Goal: Information Seeking & Learning: Learn about a topic

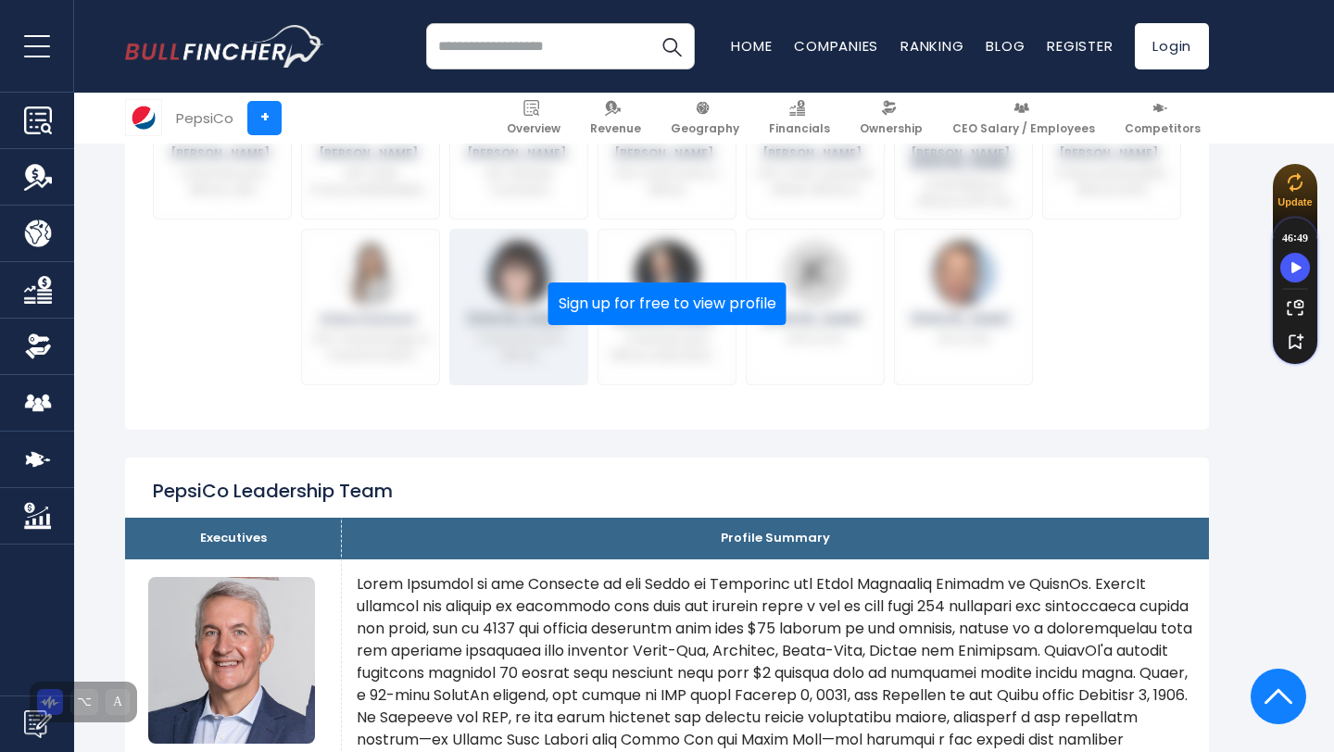
scroll to position [1139, 0]
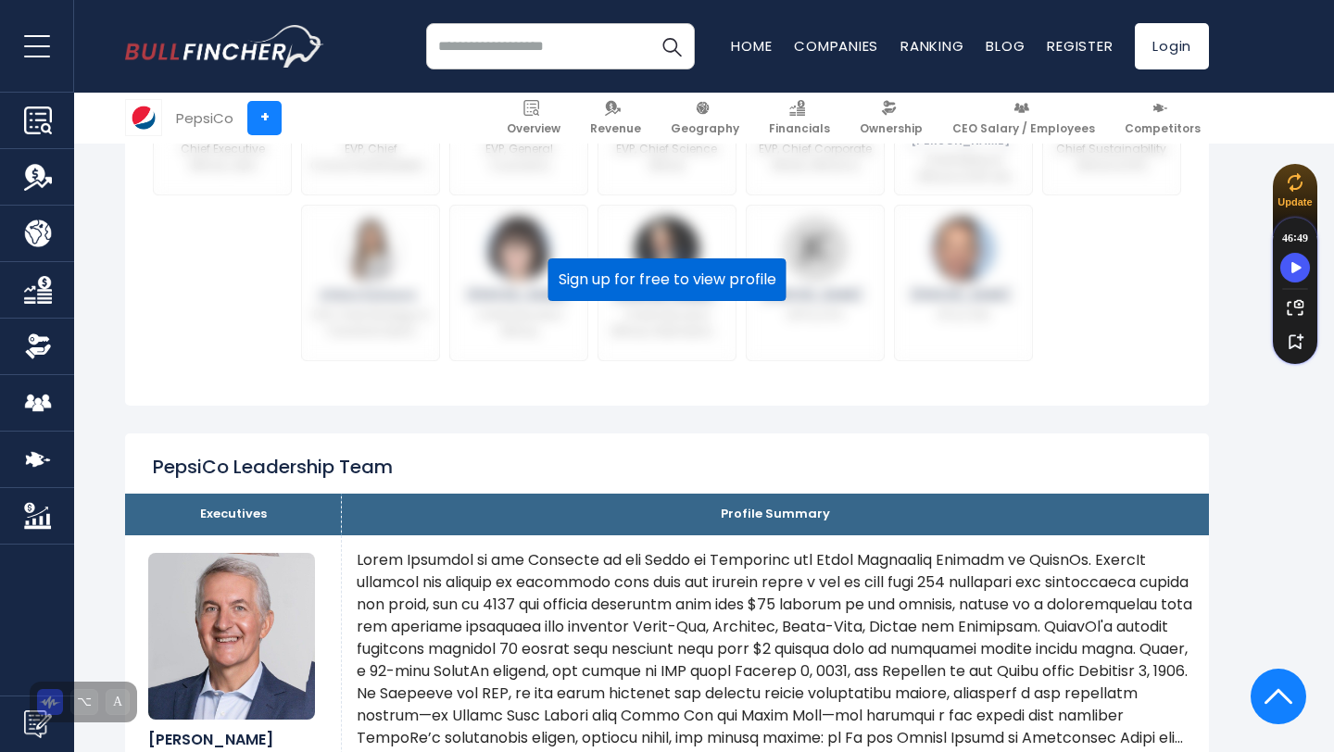
click at [625, 283] on button "Sign up for free to view profile" at bounding box center [667, 279] width 238 height 43
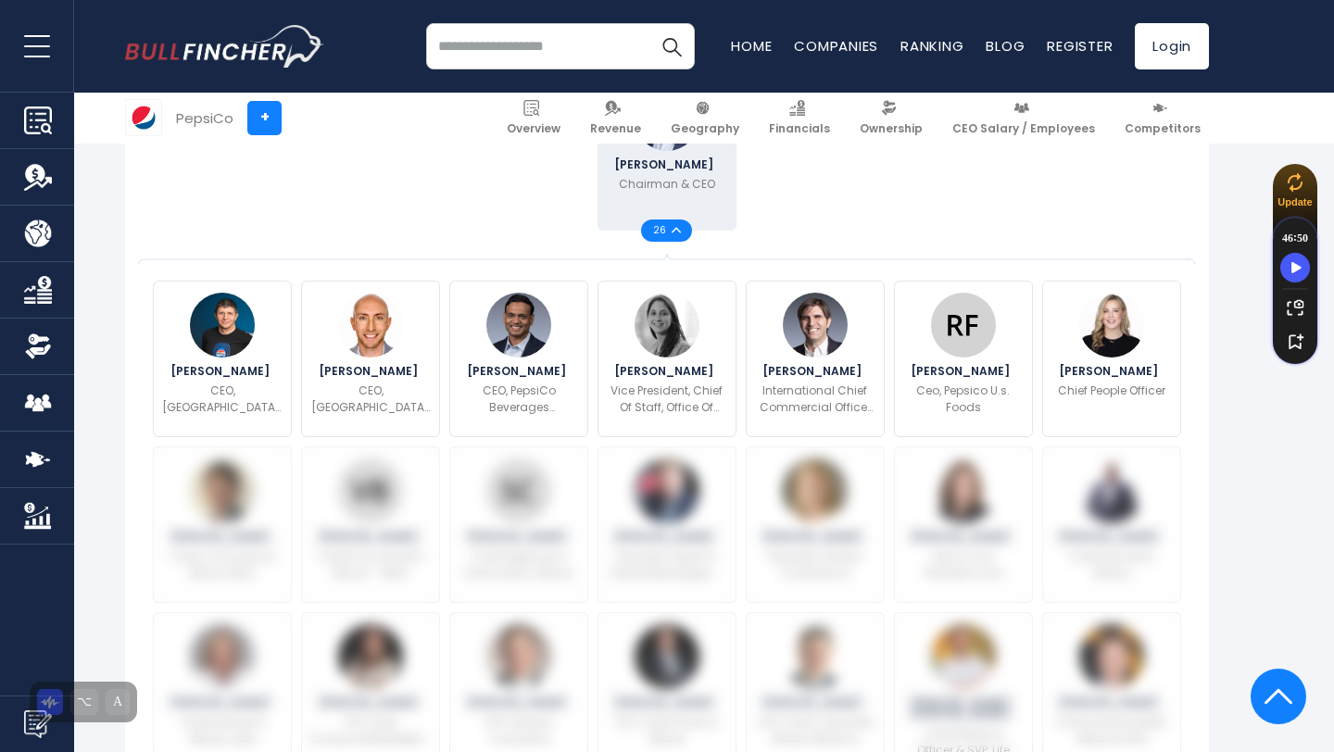
scroll to position [565, 0]
click at [673, 229] on img at bounding box center [676, 231] width 9 height 6
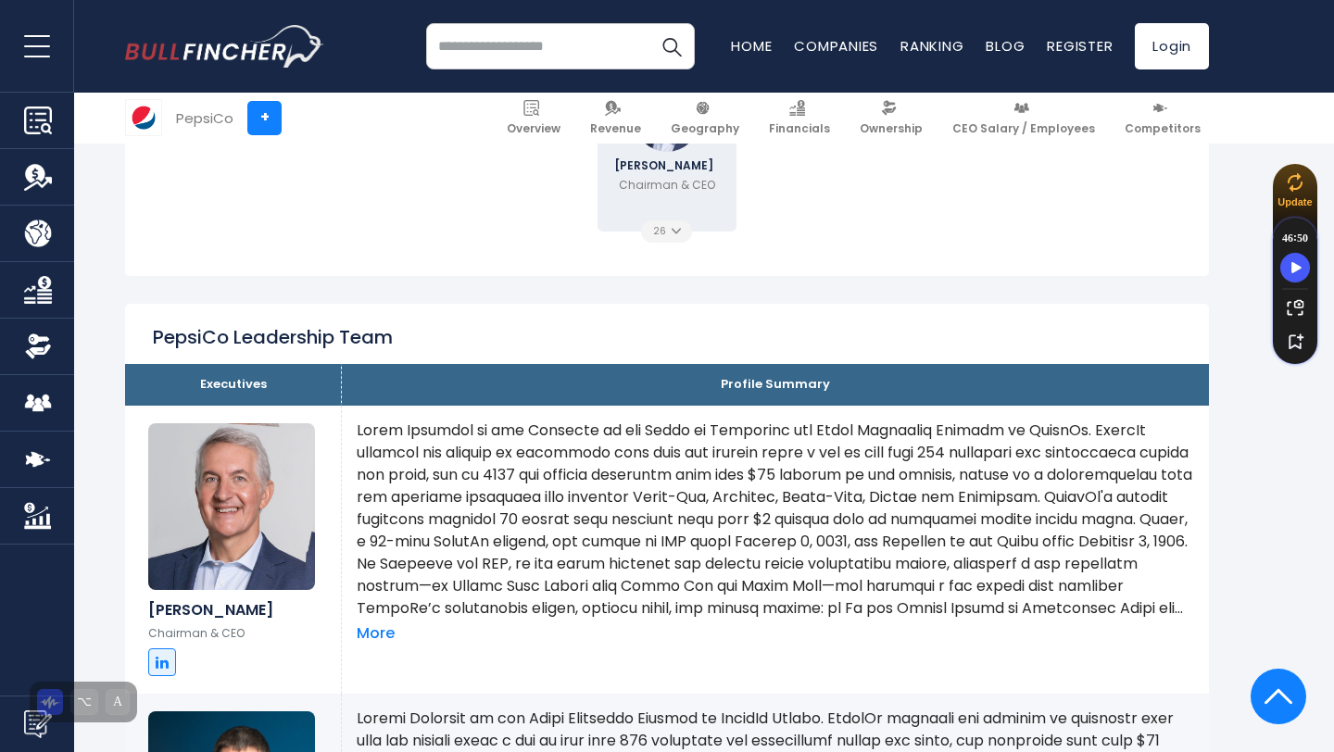
click at [673, 229] on img at bounding box center [676, 231] width 9 height 6
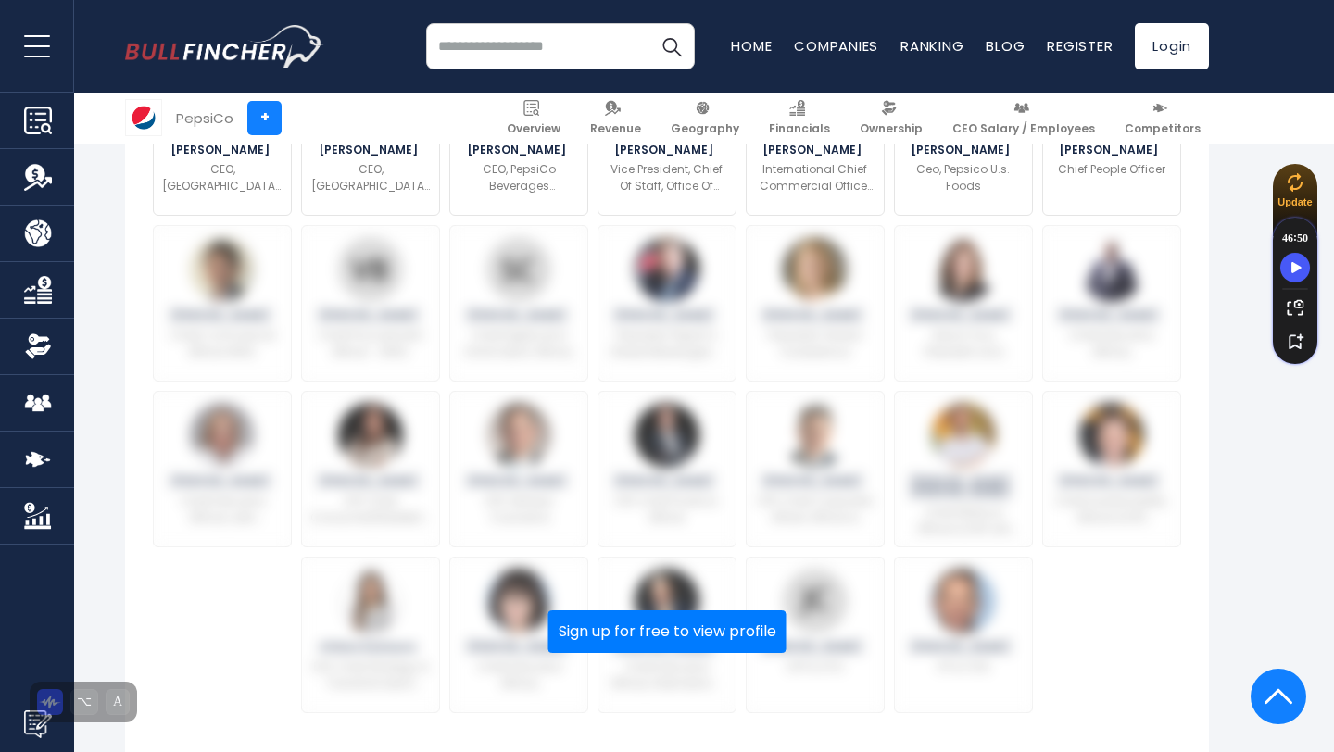
scroll to position [790, 0]
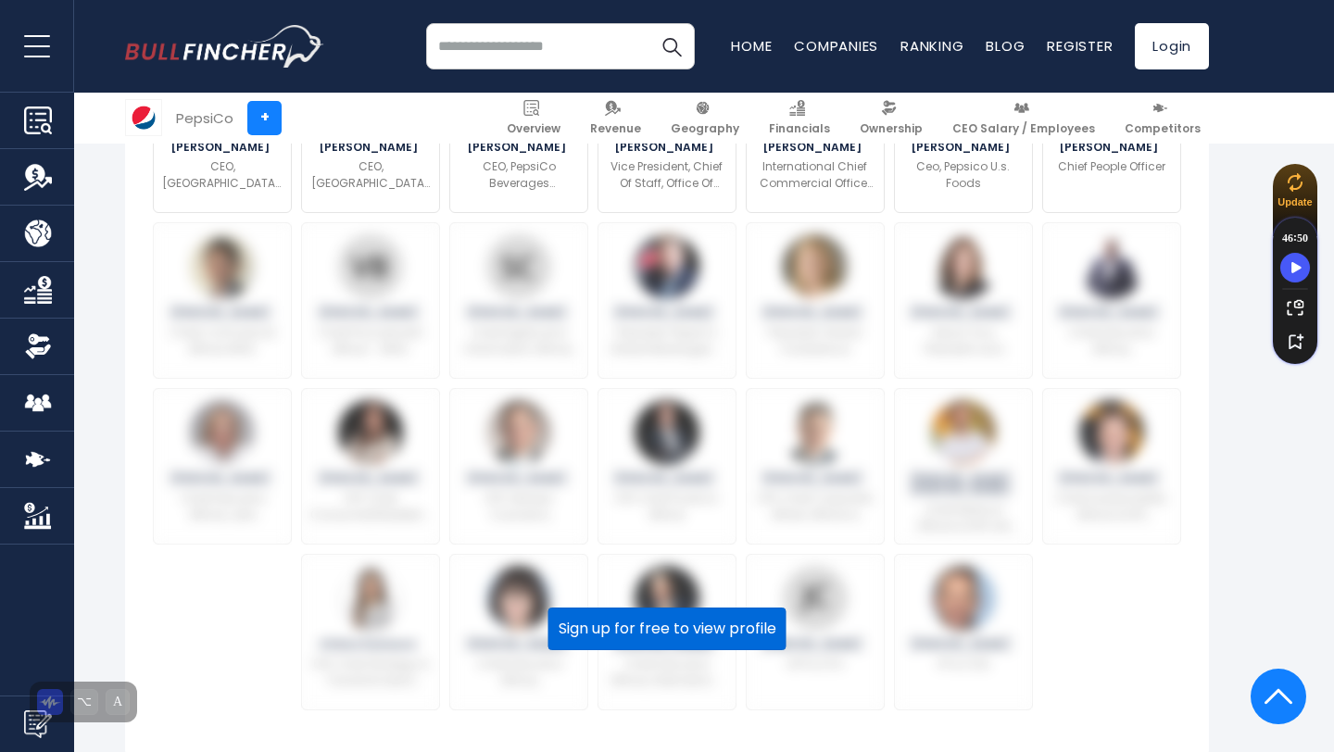
click at [622, 624] on button "Sign up for free to view profile" at bounding box center [667, 629] width 238 height 43
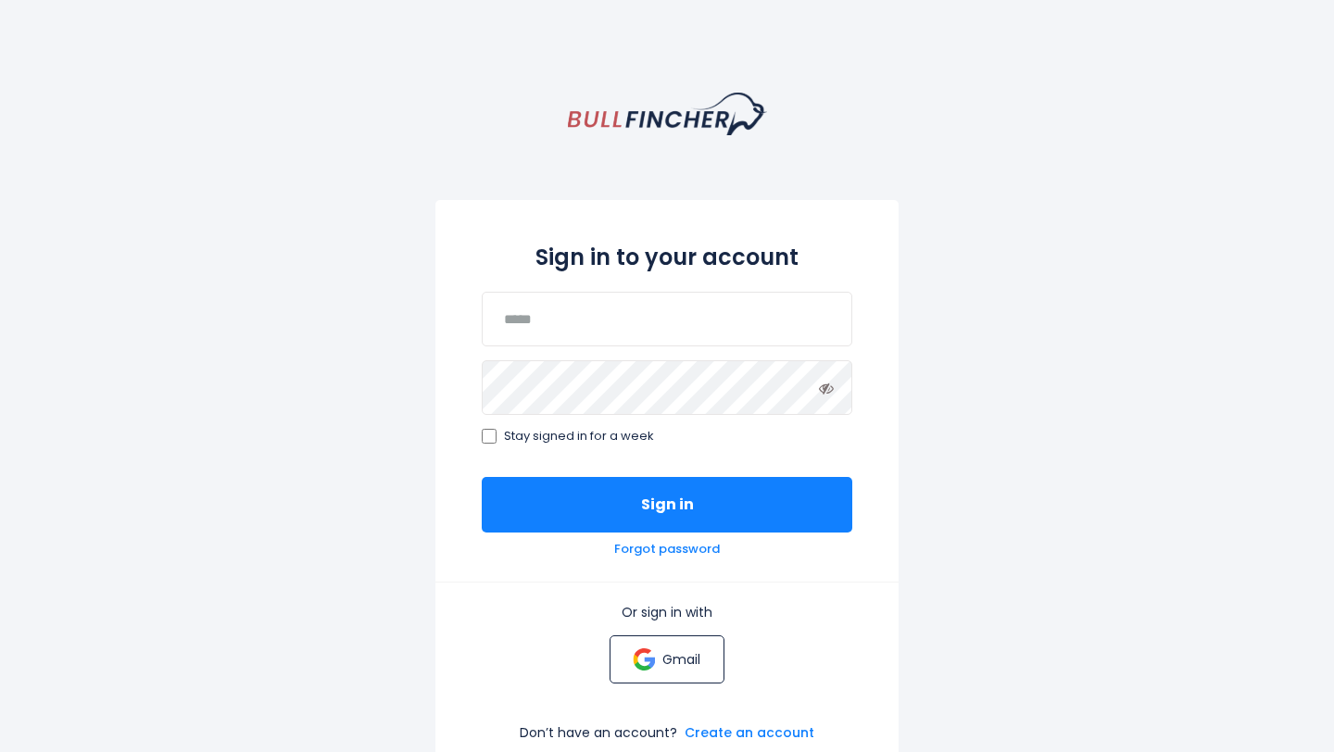
click at [686, 651] on p "Gmail" at bounding box center [681, 659] width 38 height 17
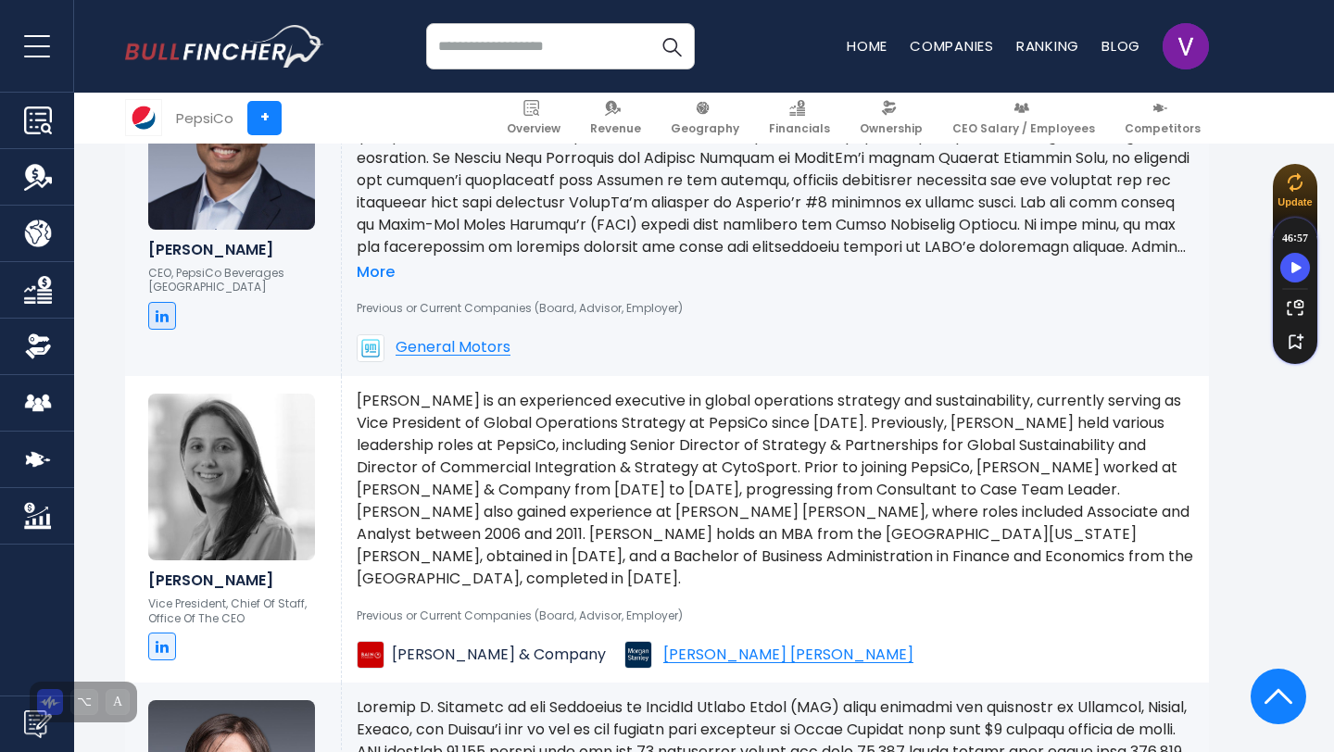
scroll to position [2567, 0]
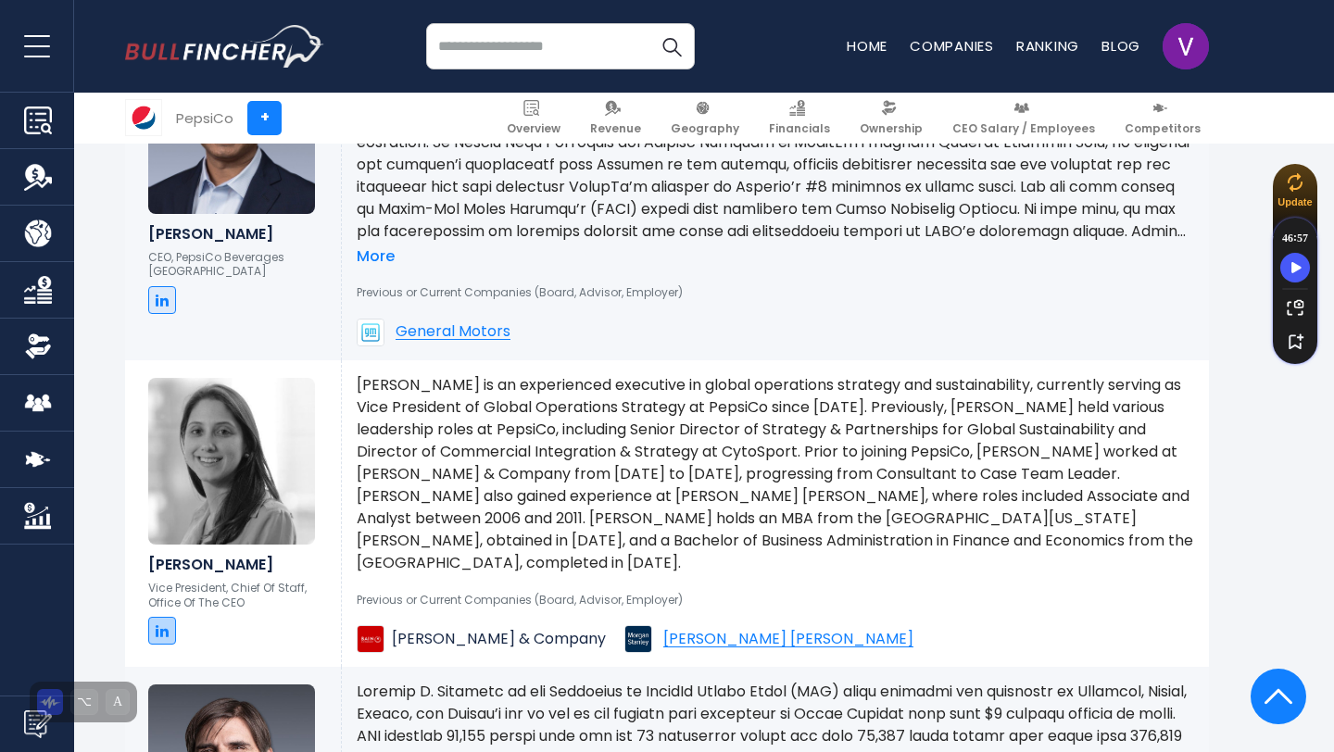
click at [167, 623] on icon at bounding box center [162, 630] width 13 height 15
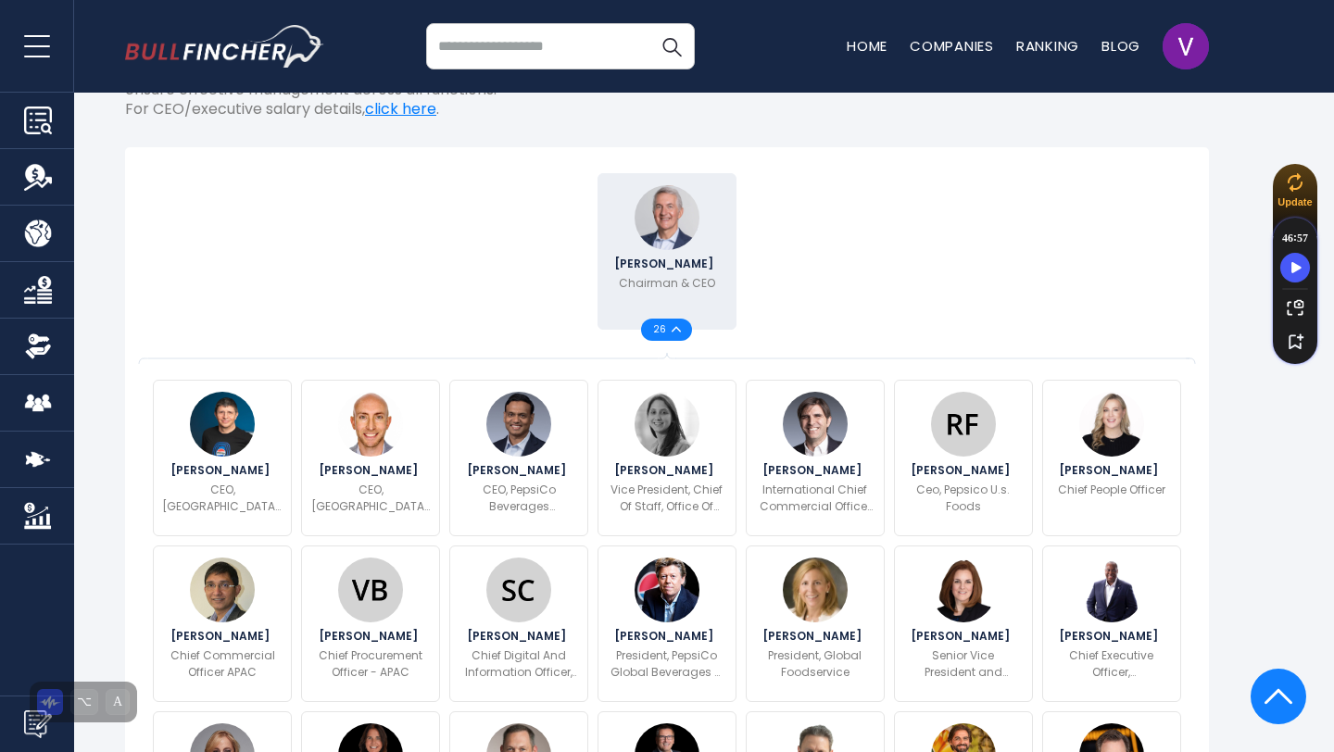
scroll to position [416, 0]
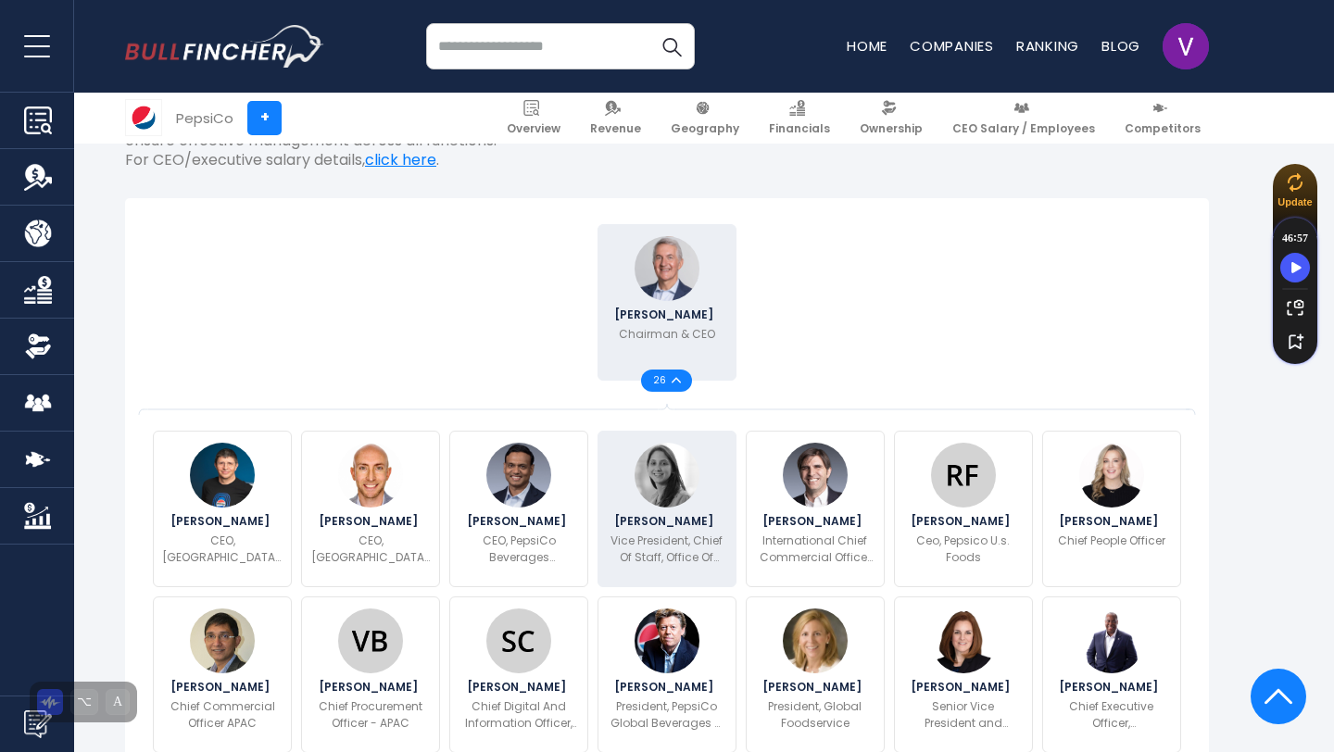
click at [671, 510] on div "[PERSON_NAME] Vice President, Chief Of Staff, Office Of The CEO" at bounding box center [667, 509] width 139 height 157
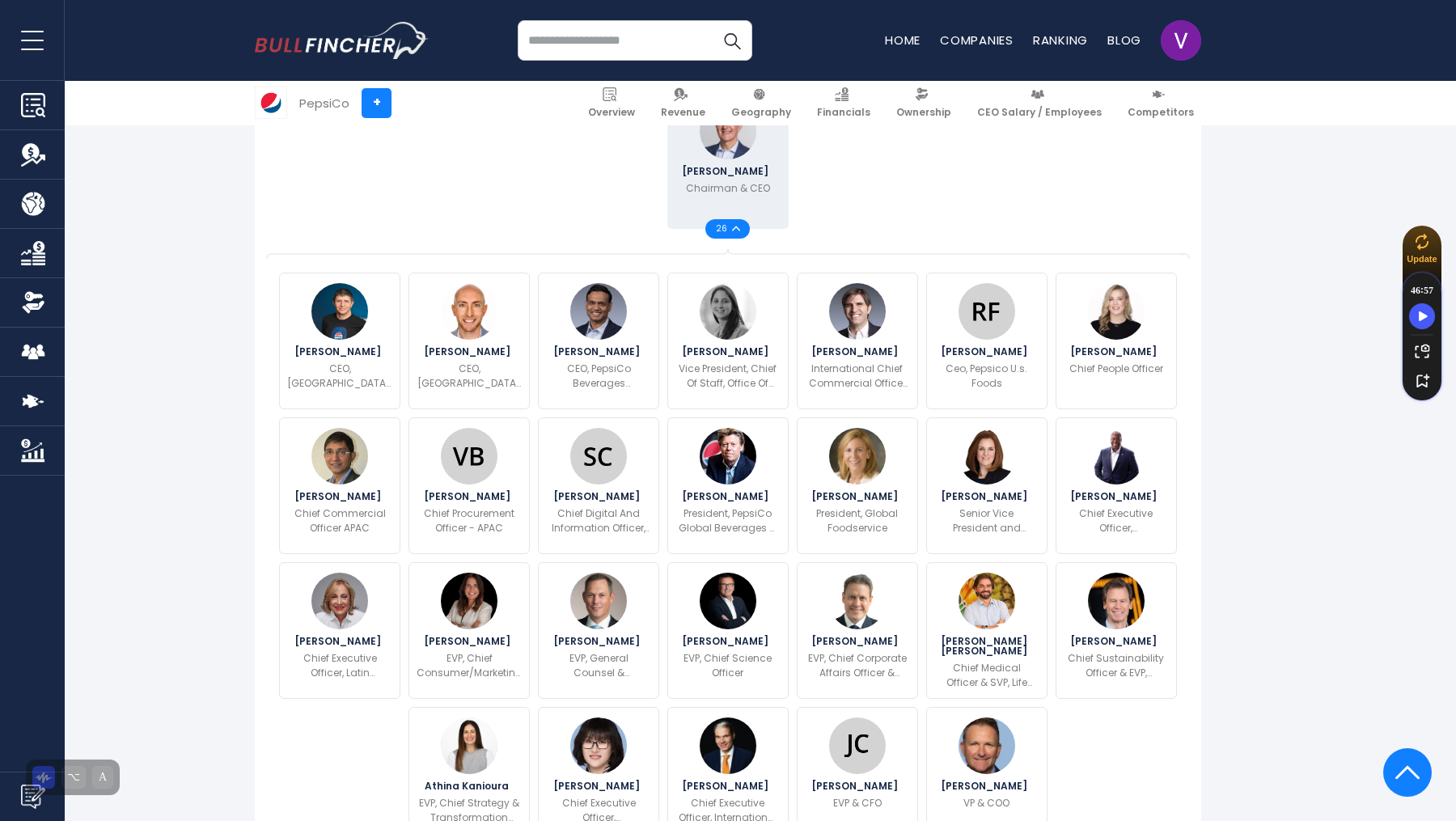
scroll to position [467, 0]
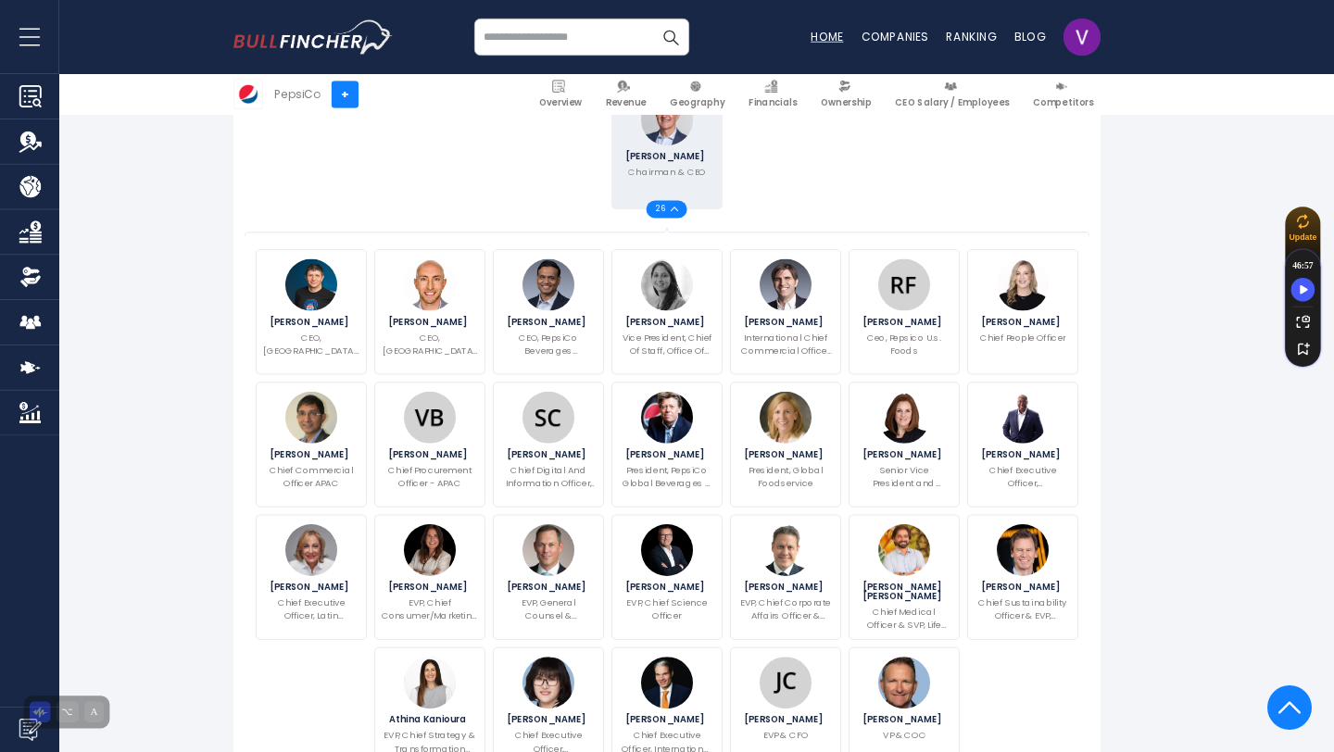
scroll to position [536, 0]
